Goal: Transaction & Acquisition: Purchase product/service

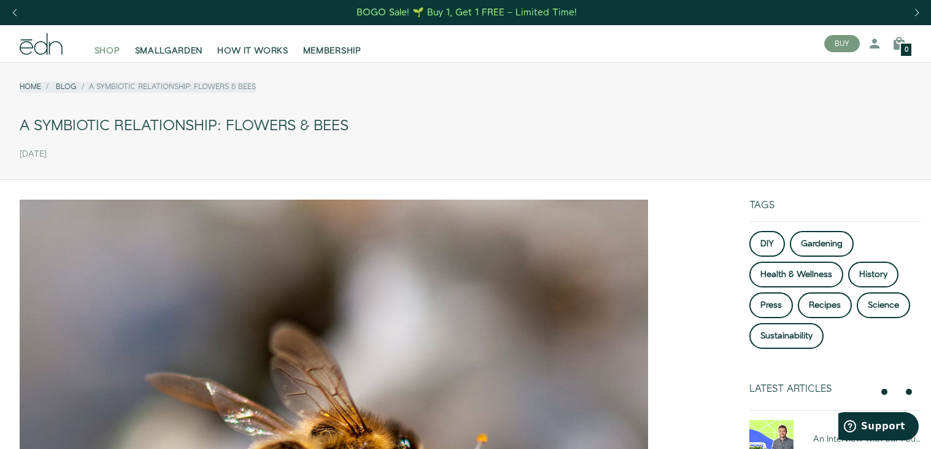
click at [106, 46] on span "SHOP" at bounding box center [108, 51] width 26 height 12
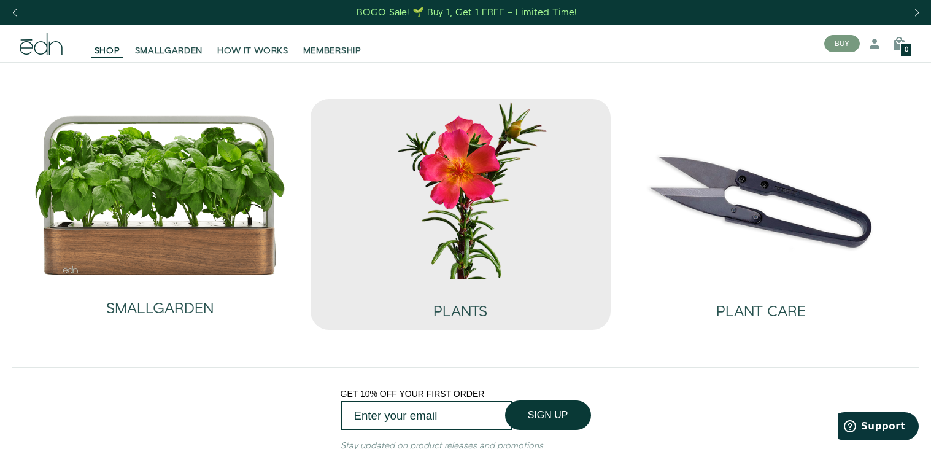
click at [424, 178] on img at bounding box center [460, 189] width 281 height 180
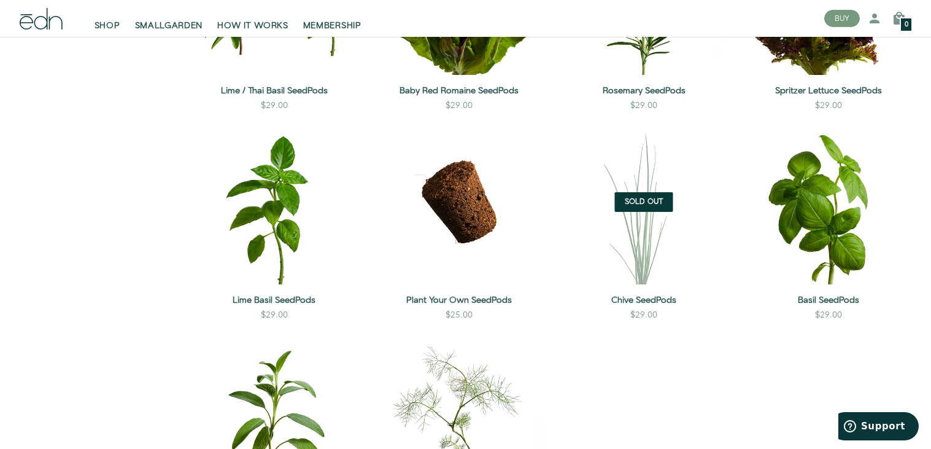
scroll to position [983, 0]
